Goal: Task Accomplishment & Management: Manage account settings

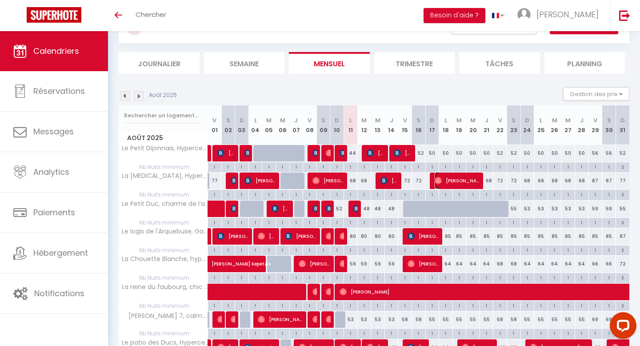
click at [449, 179] on span "Andrew" at bounding box center [458, 180] width 46 height 17
select select "KO"
select select "0"
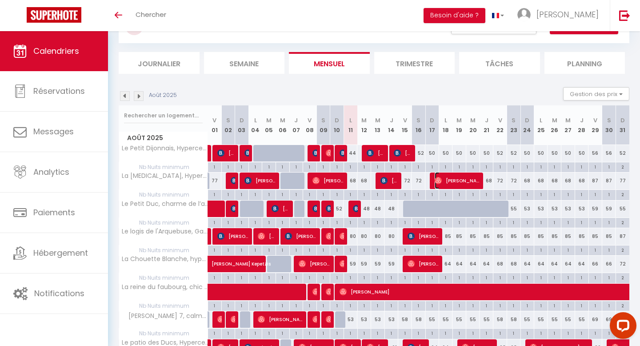
select select "1"
select select
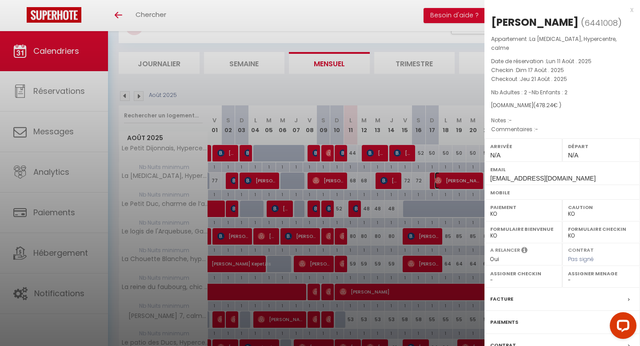
scroll to position [60, 0]
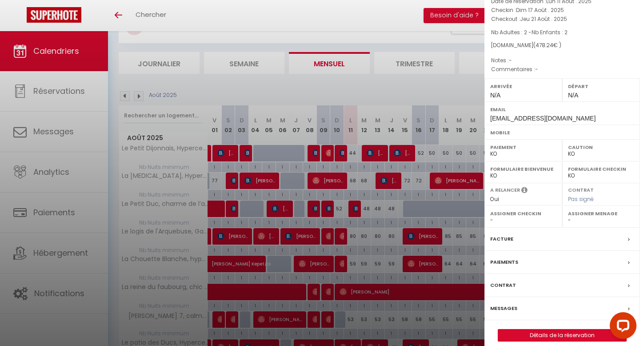
click at [507, 303] on label "Messages" at bounding box center [503, 307] width 27 height 9
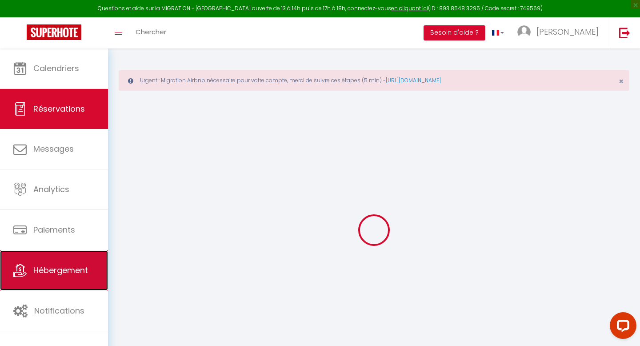
click at [55, 276] on link "Hébergement" at bounding box center [54, 270] width 108 height 40
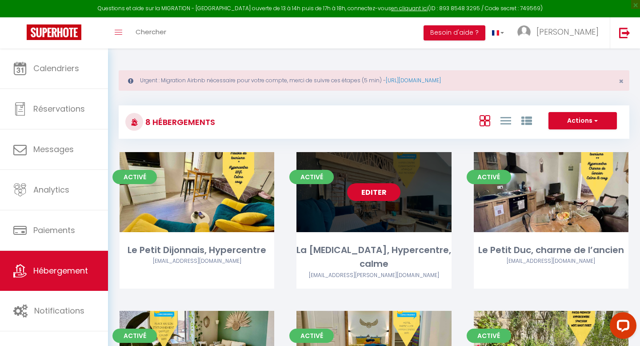
click at [382, 193] on link "Editer" at bounding box center [373, 192] width 53 height 18
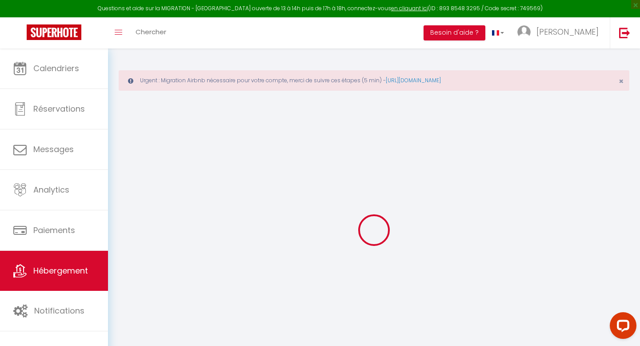
select select
checkbox input "false"
checkbox input "true"
checkbox input "false"
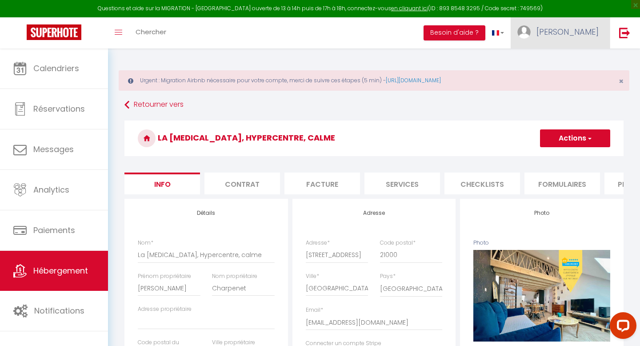
click at [585, 38] on link "[PERSON_NAME]" at bounding box center [560, 32] width 99 height 31
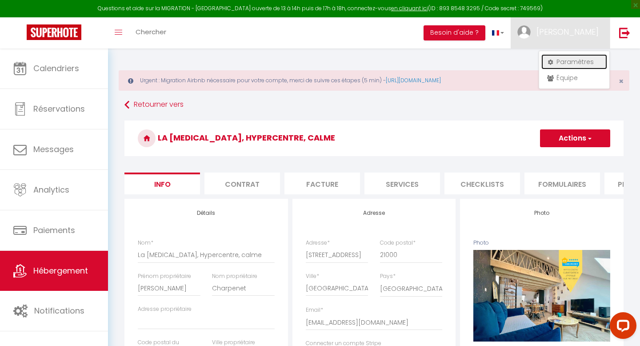
click at [562, 64] on link "Paramètres" at bounding box center [574, 61] width 66 height 15
select select "28"
select select "fr"
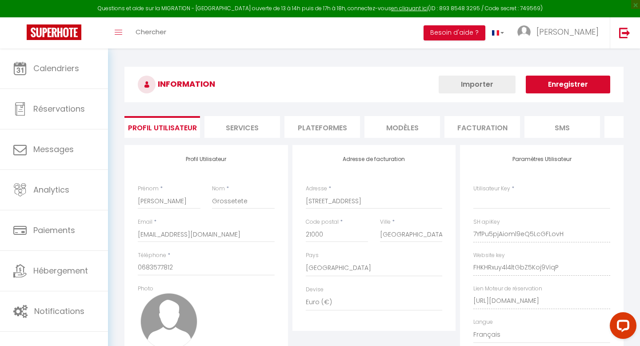
type input "7YfPu5pjAioml9eQ5LcGFLovH"
type input "FHKHRxuy4l4ltGbZ5Koj9ViqP"
type input "[URL][DOMAIN_NAME]"
select select "fr"
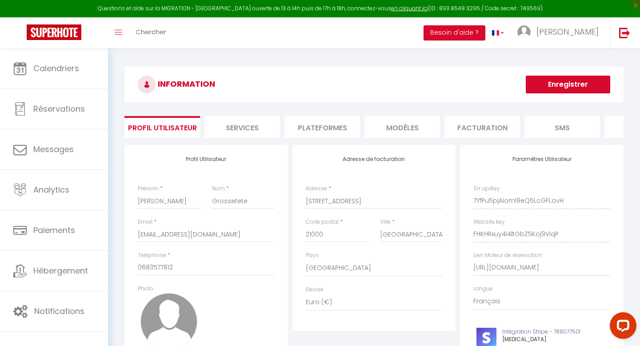
click at [324, 125] on li "Plateformes" at bounding box center [322, 127] width 76 height 22
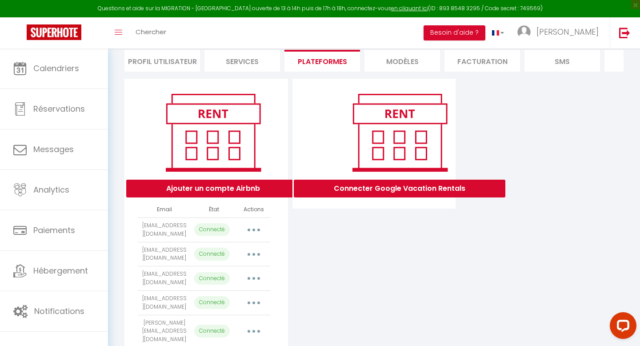
scroll to position [164, 0]
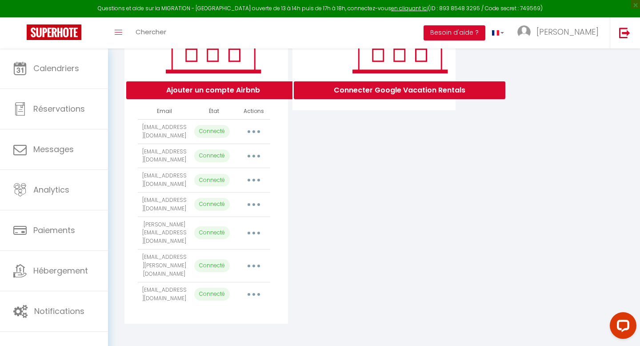
click at [255, 292] on button "button" at bounding box center [253, 294] width 25 height 14
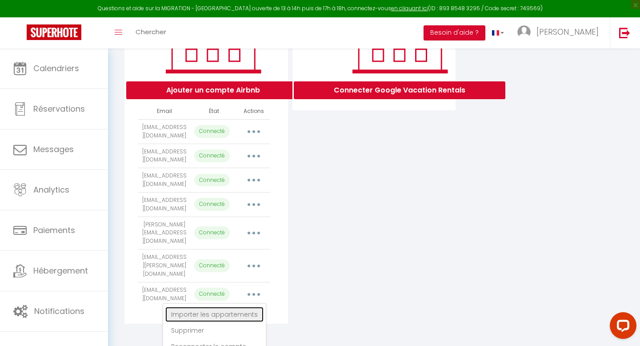
click at [234, 314] on link "Importer les appartements" at bounding box center [214, 314] width 98 height 15
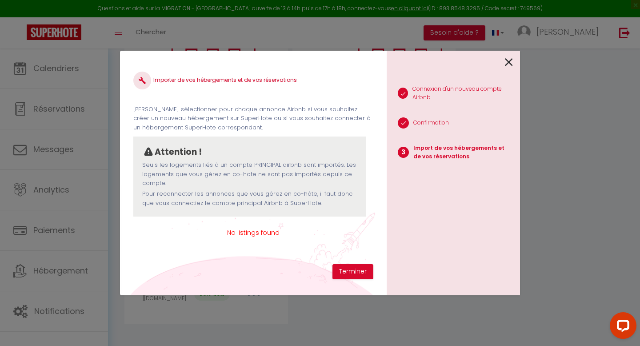
click at [267, 234] on span "No listings found" at bounding box center [253, 233] width 240 height 10
click at [355, 265] on button "Terminer" at bounding box center [352, 271] width 41 height 15
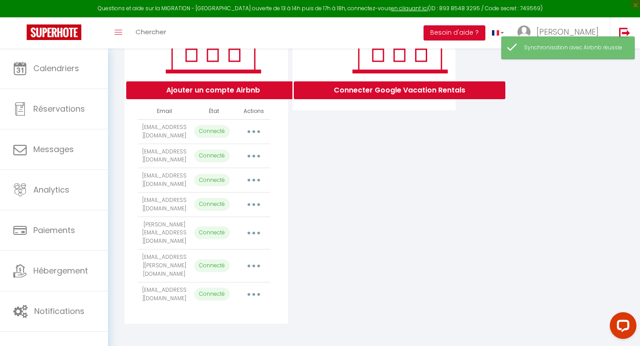
click at [251, 289] on button "button" at bounding box center [253, 294] width 25 height 14
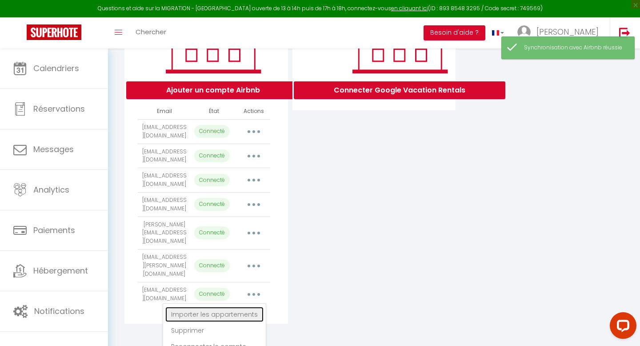
click at [232, 313] on link "Importer les appartements" at bounding box center [214, 314] width 98 height 15
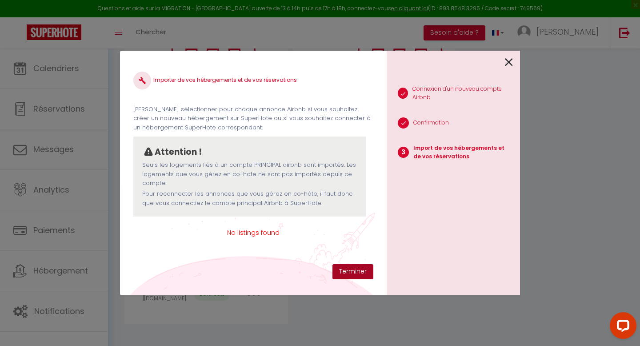
click at [352, 273] on button "Terminer" at bounding box center [352, 271] width 41 height 15
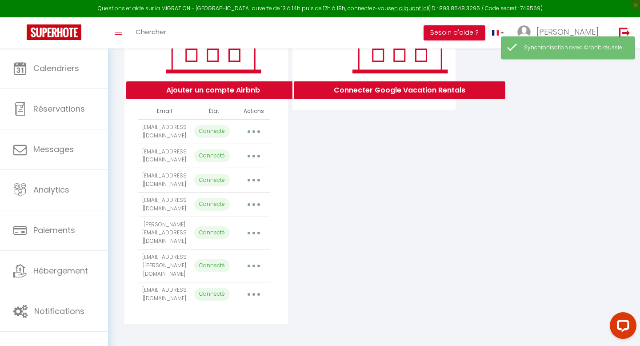
click at [254, 269] on button "button" at bounding box center [253, 266] width 25 height 14
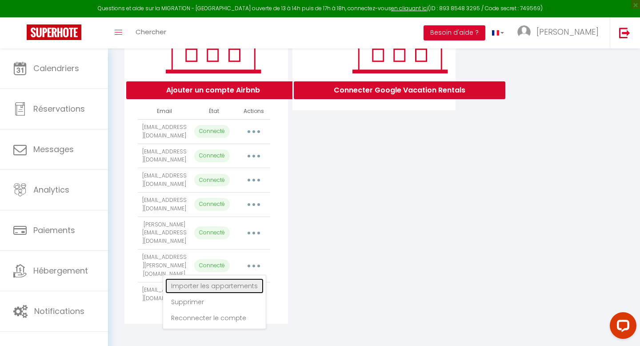
click at [237, 287] on link "Importer les appartements" at bounding box center [214, 285] width 98 height 15
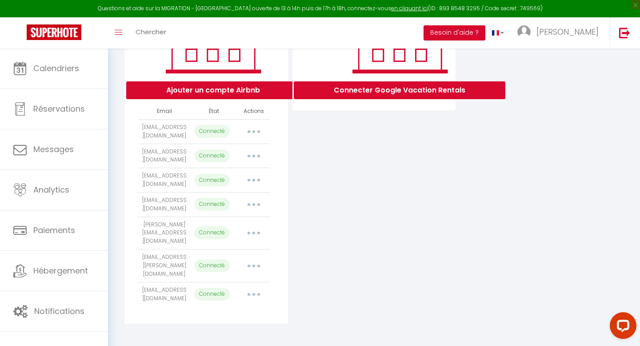
select select "49930"
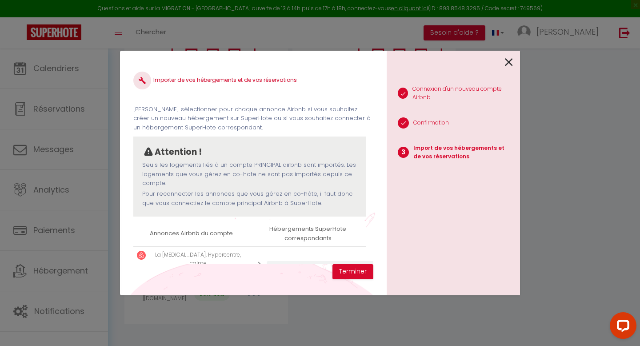
scroll to position [26, 0]
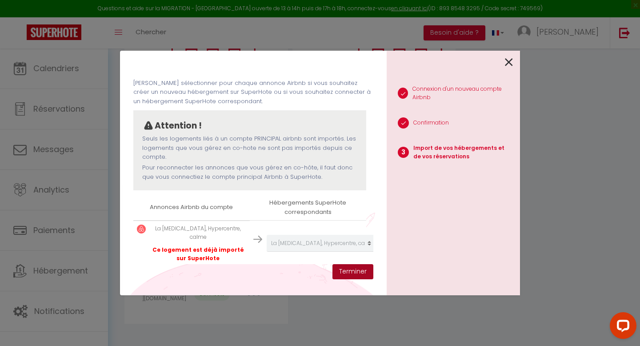
click at [347, 273] on button "Terminer" at bounding box center [352, 271] width 41 height 15
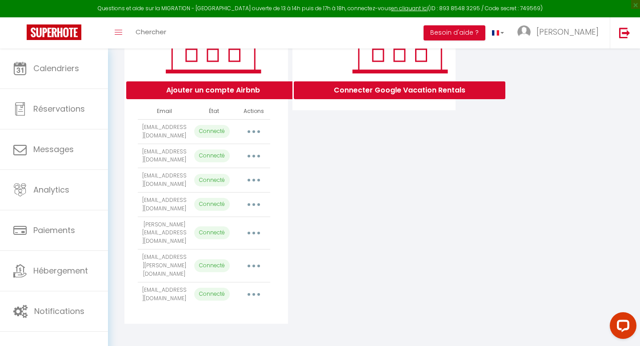
click at [255, 293] on icon "button" at bounding box center [253, 294] width 3 height 3
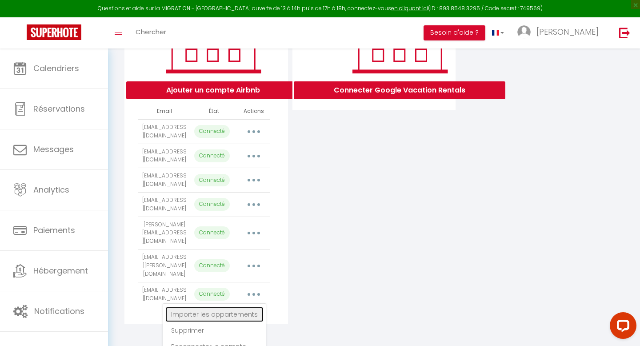
click at [215, 309] on link "Importer les appartements" at bounding box center [214, 314] width 98 height 15
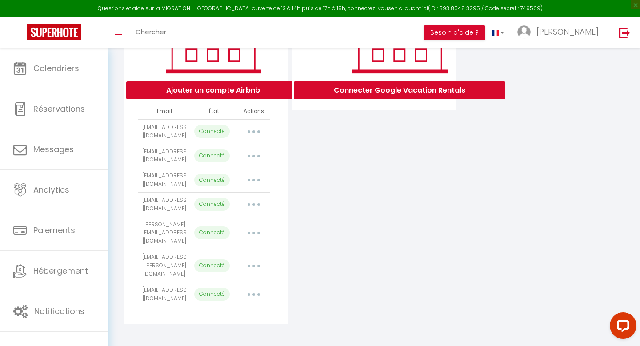
scroll to position [0, 0]
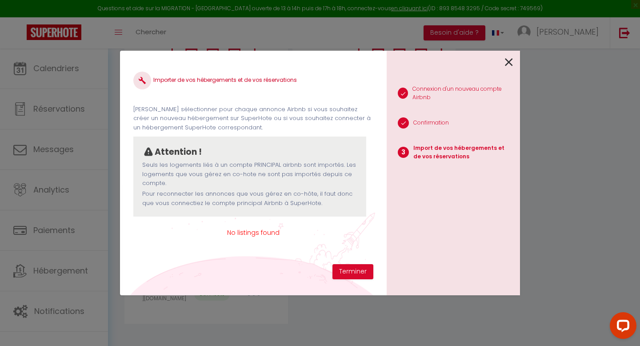
click at [509, 59] on icon at bounding box center [509, 62] width 8 height 13
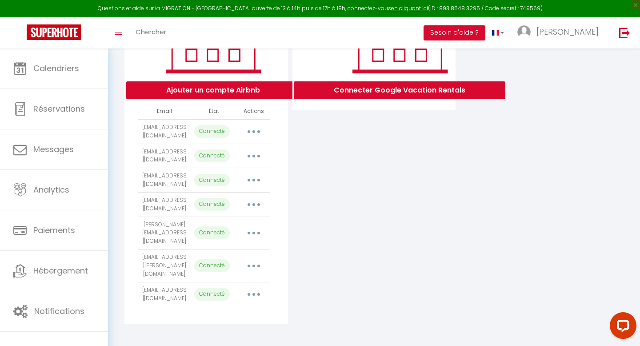
click at [259, 290] on button "button" at bounding box center [253, 294] width 25 height 14
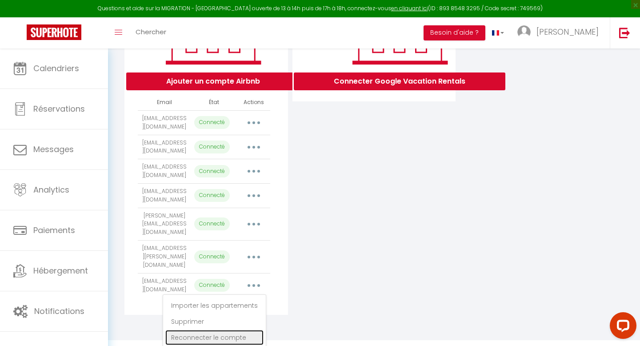
click at [225, 331] on link "Reconnecter le compte" at bounding box center [214, 337] width 98 height 15
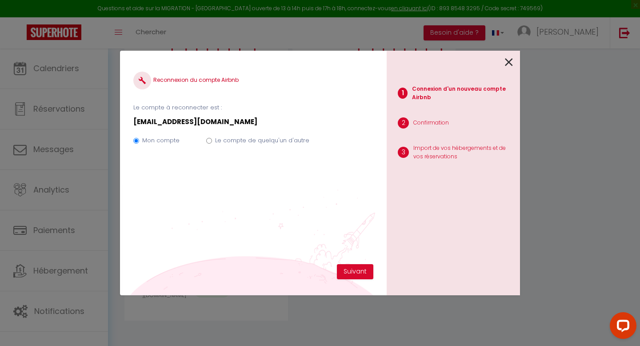
scroll to position [164, 0]
click at [209, 138] on input "Le compte de quelqu'un d'autre" at bounding box center [209, 141] width 6 height 6
radio input "true"
radio input "false"
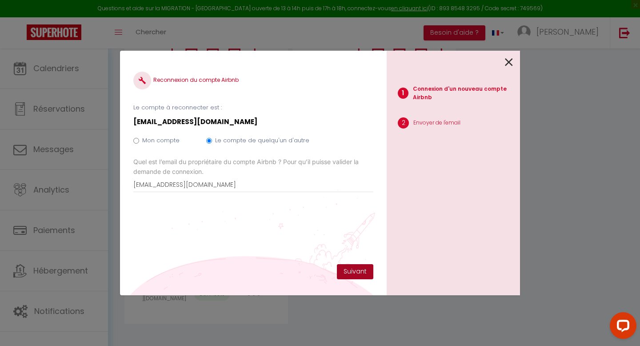
click at [354, 270] on button "Suivant" at bounding box center [355, 271] width 36 height 15
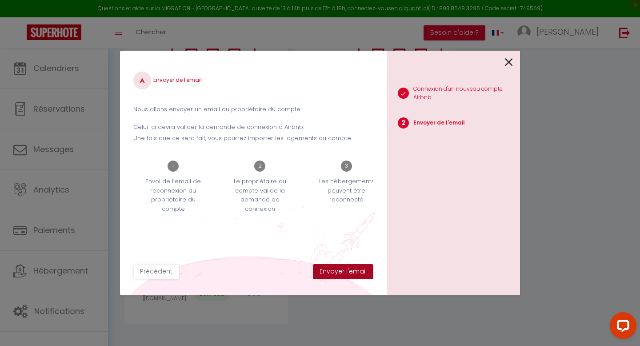
click at [354, 270] on button "Envoyer l'email" at bounding box center [343, 271] width 60 height 15
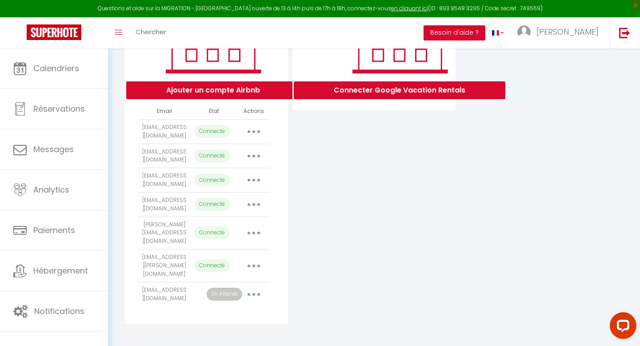
click at [256, 288] on button "button" at bounding box center [253, 294] width 25 height 14
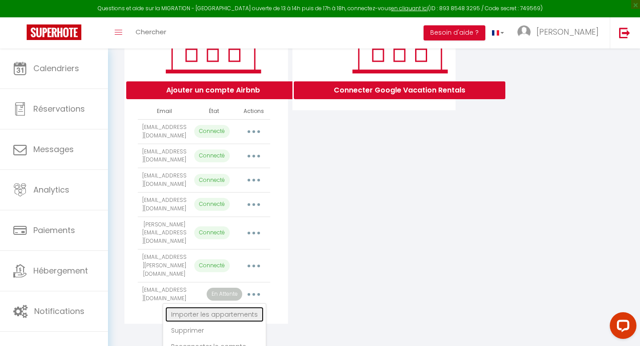
click at [240, 308] on link "Importer les appartements" at bounding box center [214, 314] width 98 height 15
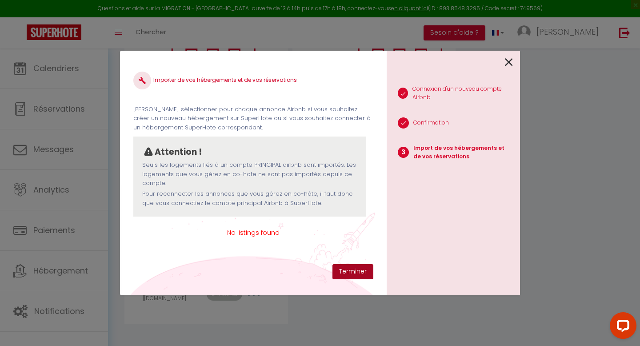
click at [358, 267] on button "Terminer" at bounding box center [352, 271] width 41 height 15
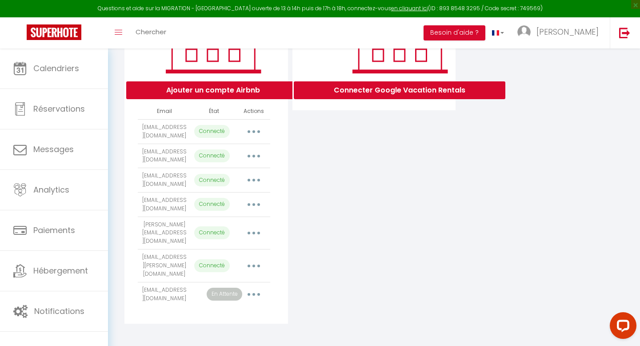
click at [254, 295] on button "button" at bounding box center [253, 294] width 25 height 14
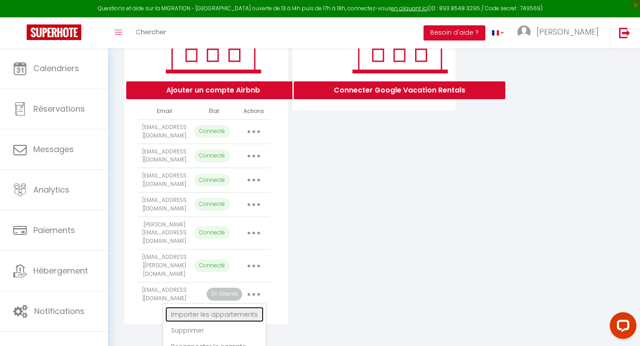
click at [254, 311] on link "Importer les appartements" at bounding box center [214, 314] width 98 height 15
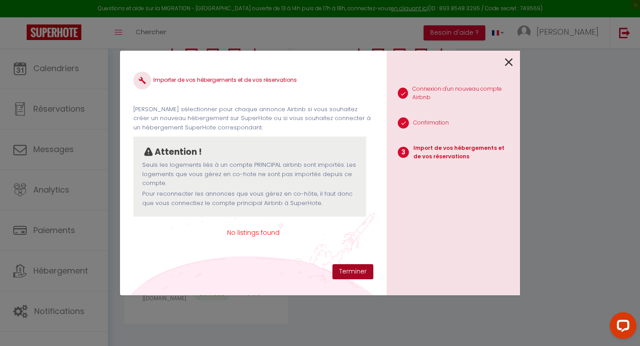
click at [343, 273] on button "Terminer" at bounding box center [352, 271] width 41 height 15
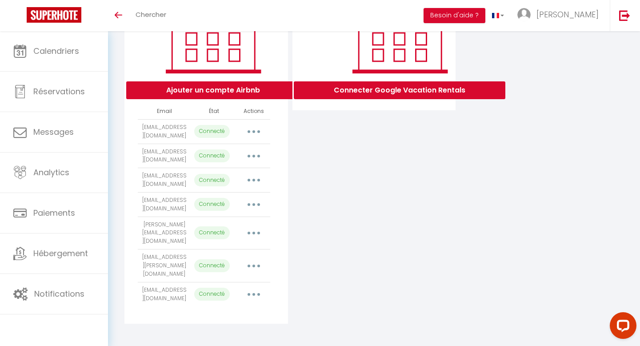
click at [257, 293] on button "button" at bounding box center [253, 294] width 25 height 14
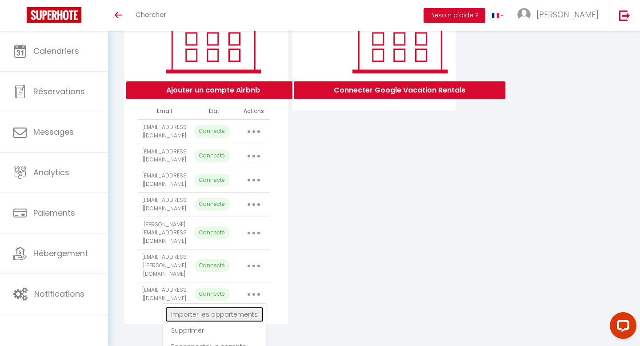
click at [258, 313] on link "Importer les appartements" at bounding box center [214, 314] width 98 height 15
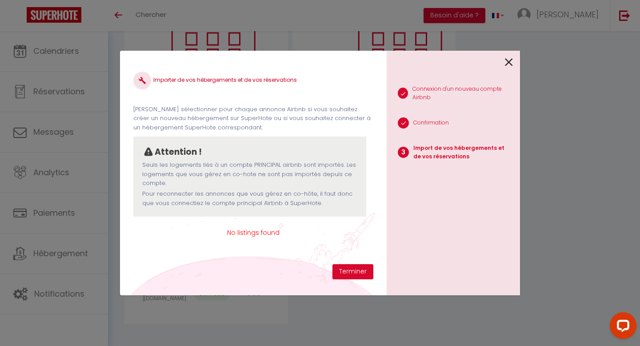
click at [355, 281] on div "Importer de vos hébergements et de vos réservations Veuillez sélectionner pour …" at bounding box center [253, 173] width 267 height 244
click at [360, 273] on button "Terminer" at bounding box center [352, 271] width 41 height 15
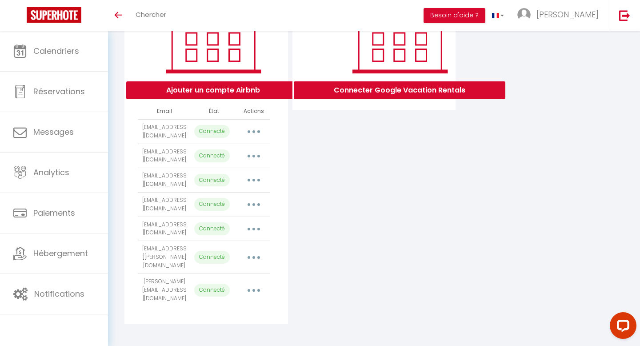
click at [254, 289] on button "button" at bounding box center [253, 290] width 25 height 14
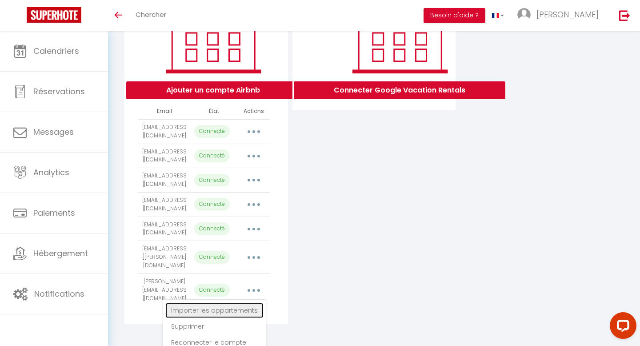
click at [256, 315] on link "Importer les appartements" at bounding box center [214, 310] width 98 height 15
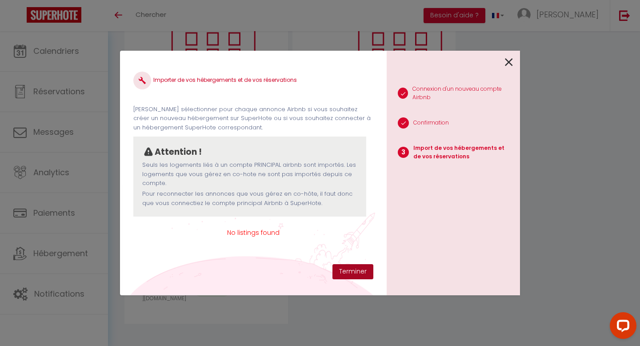
click at [345, 270] on button "Terminer" at bounding box center [352, 271] width 41 height 15
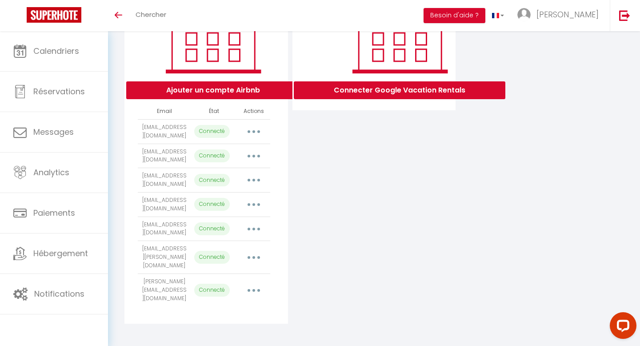
click at [252, 293] on button "button" at bounding box center [253, 290] width 25 height 14
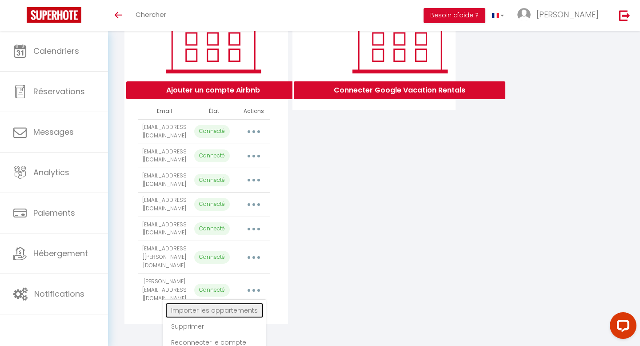
click at [247, 311] on link "Importer les appartements" at bounding box center [214, 310] width 98 height 15
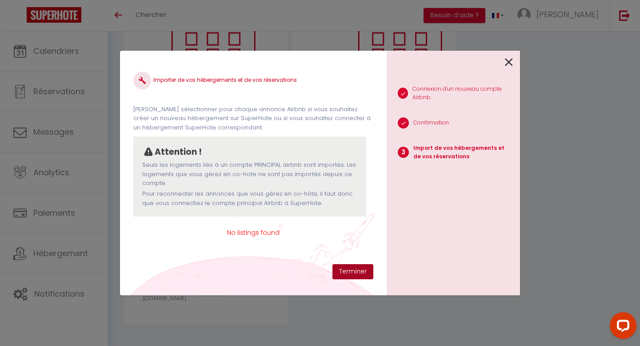
click at [341, 269] on button "Terminer" at bounding box center [352, 271] width 41 height 15
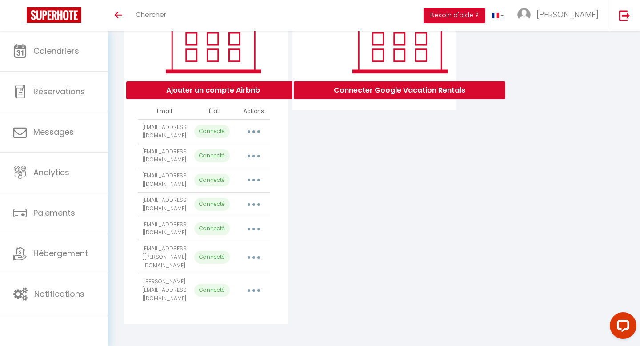
click at [249, 288] on button "button" at bounding box center [253, 290] width 25 height 14
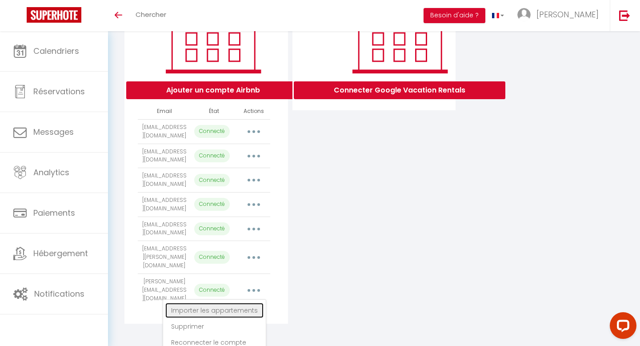
click at [255, 316] on link "Importer les appartements" at bounding box center [214, 310] width 98 height 15
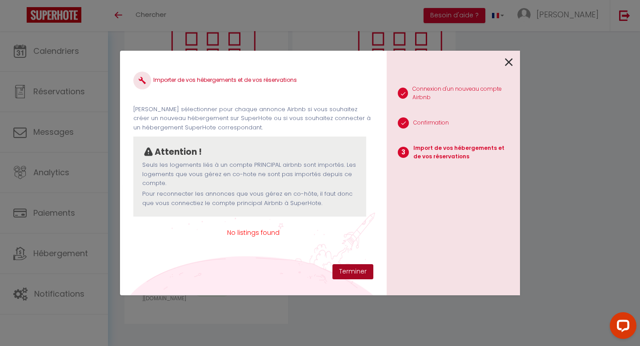
click at [343, 265] on button "Terminer" at bounding box center [352, 271] width 41 height 15
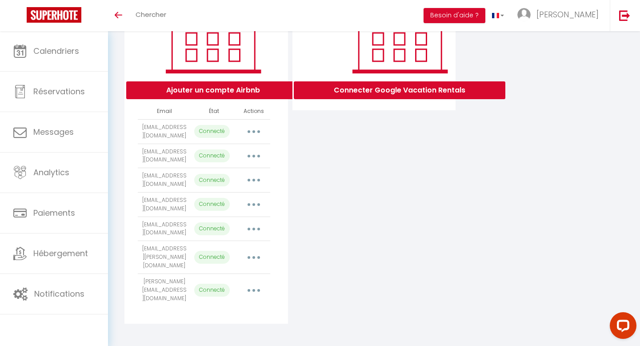
click at [255, 290] on button "button" at bounding box center [253, 290] width 25 height 14
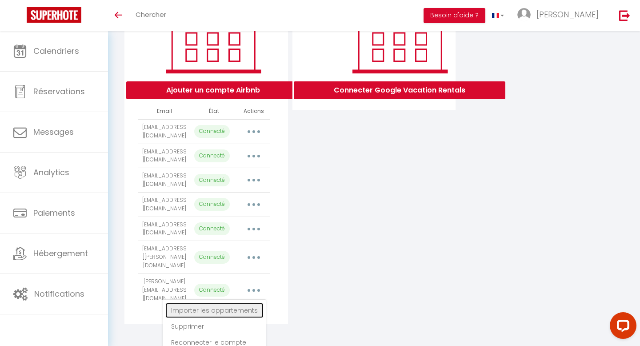
click at [253, 317] on link "Importer les appartements" at bounding box center [214, 310] width 98 height 15
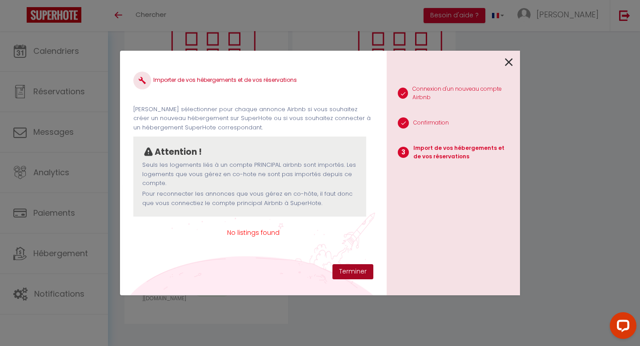
click at [361, 272] on button "Terminer" at bounding box center [352, 271] width 41 height 15
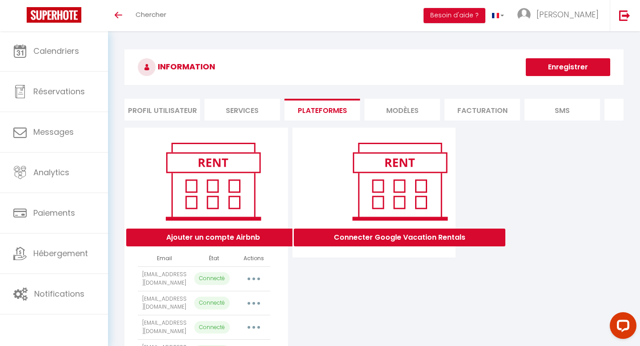
scroll to position [147, 0]
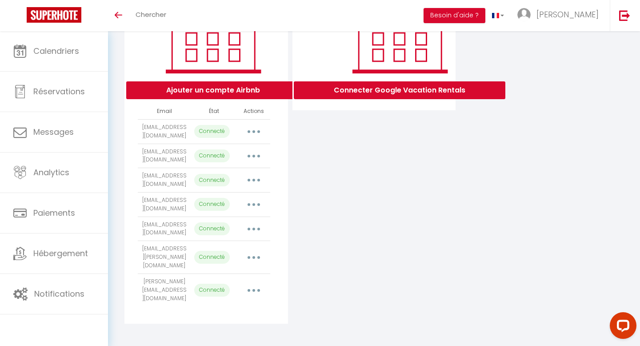
click at [257, 288] on button "button" at bounding box center [253, 290] width 25 height 14
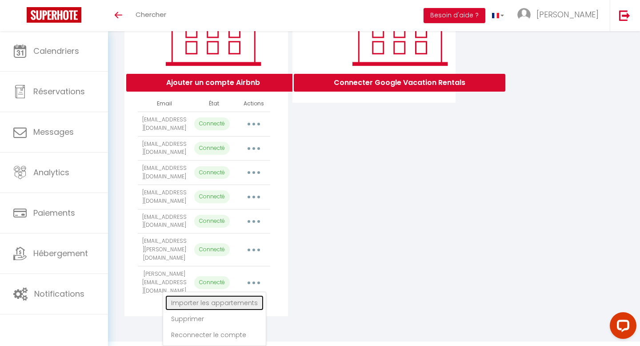
click at [235, 305] on link "Importer les appartements" at bounding box center [214, 302] width 98 height 15
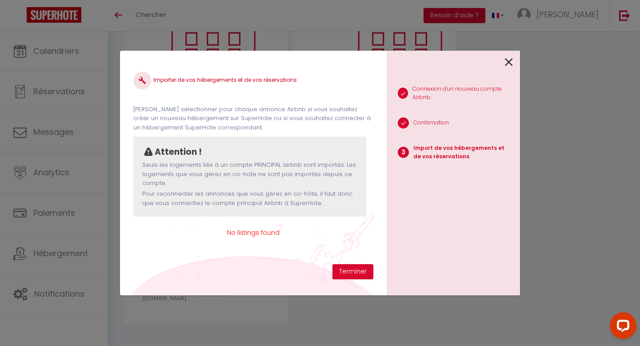
click at [356, 263] on div "Importer de vos hébergements et de vos réservations [PERSON_NAME] sélectionner …" at bounding box center [253, 164] width 240 height 200
click at [351, 275] on button "Terminer" at bounding box center [352, 271] width 41 height 15
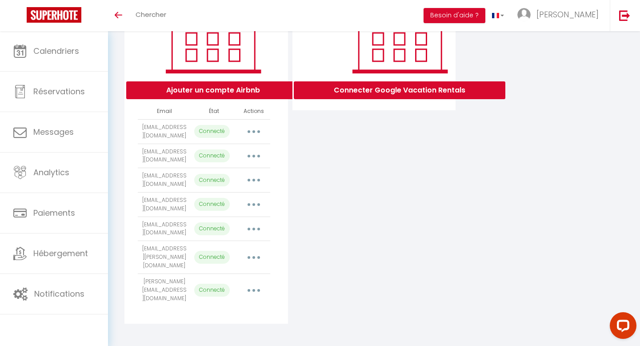
click at [247, 290] on button "button" at bounding box center [253, 290] width 25 height 14
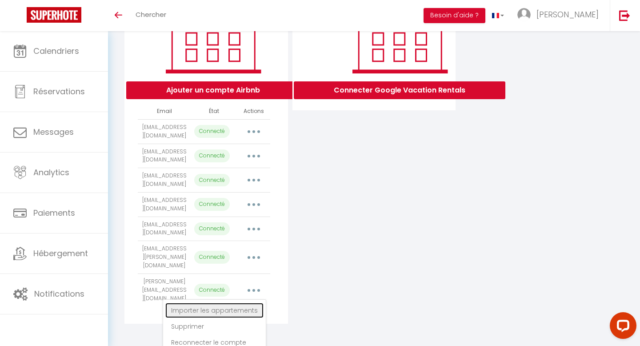
click at [230, 315] on link "Importer les appartements" at bounding box center [214, 310] width 98 height 15
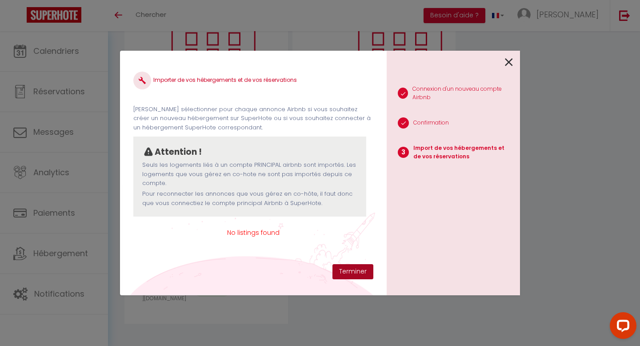
click at [345, 270] on button "Terminer" at bounding box center [352, 271] width 41 height 15
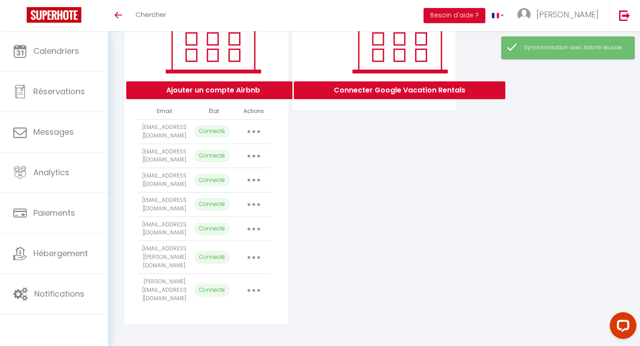
click at [255, 291] on button "button" at bounding box center [253, 290] width 25 height 14
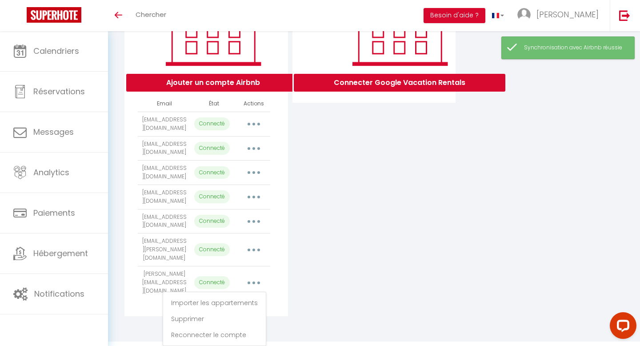
click at [379, 239] on div "Connecter Google Vacation Rentals" at bounding box center [374, 144] width 168 height 343
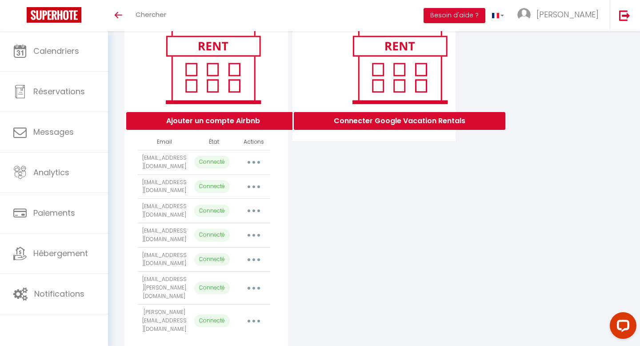
scroll to position [147, 0]
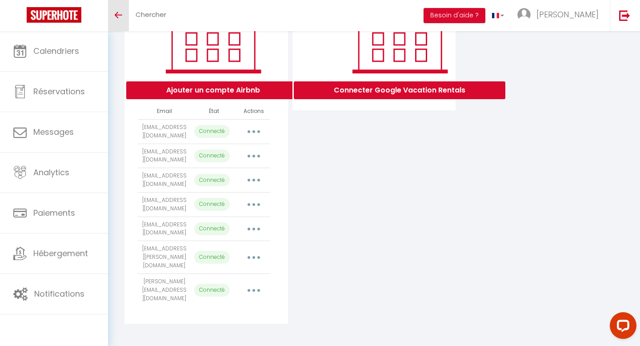
click at [118, 15] on span at bounding box center [119, 15] width 8 height 1
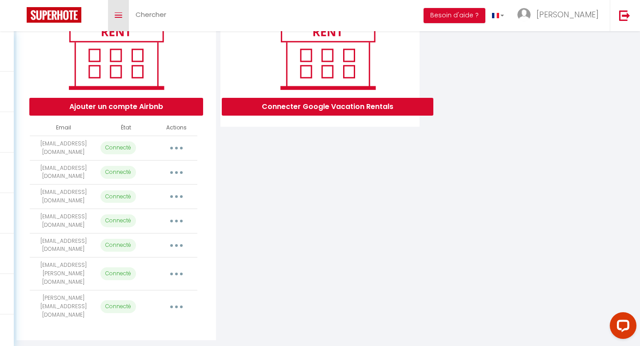
scroll to position [128, 0]
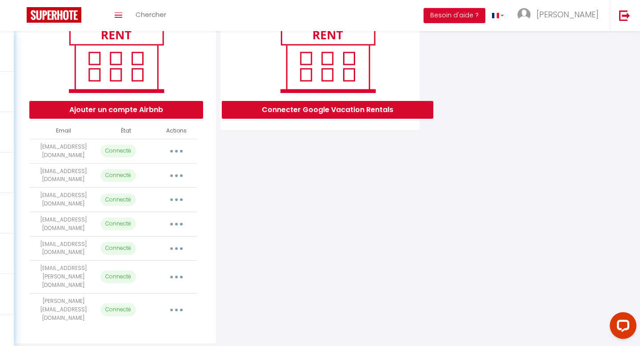
click at [180, 174] on button "button" at bounding box center [176, 175] width 25 height 14
click at [277, 193] on div "Connecter Google Vacation Rentals" at bounding box center [320, 171] width 204 height 343
click at [179, 153] on button "button" at bounding box center [176, 151] width 25 height 14
click at [247, 183] on div "Connecter Google Vacation Rentals" at bounding box center [320, 171] width 204 height 343
